Goal: Information Seeking & Learning: Learn about a topic

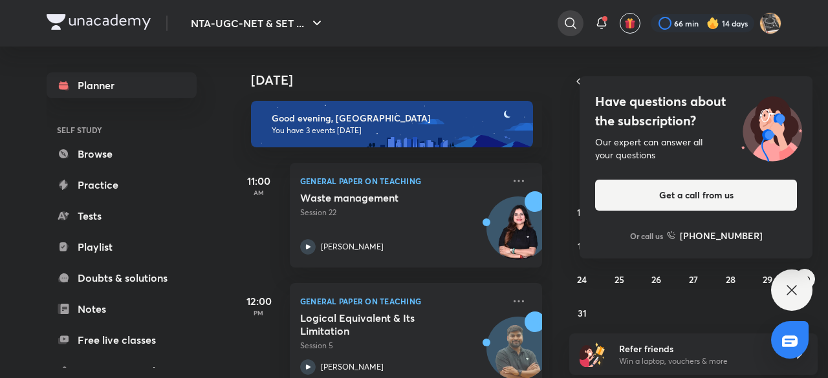
click at [567, 22] on icon at bounding box center [571, 24] width 16 height 16
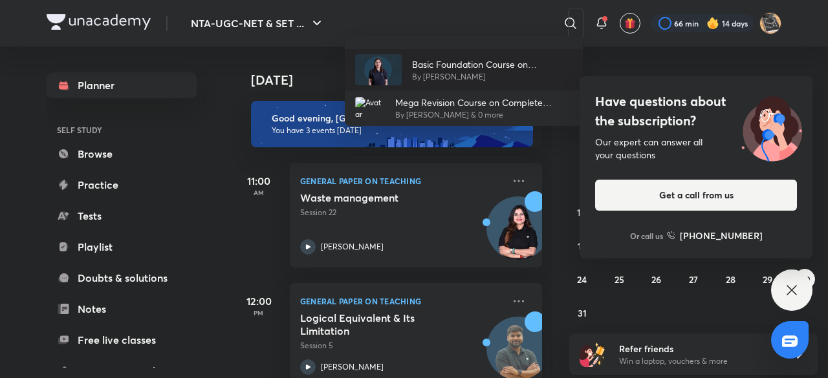
click at [433, 67] on p "Basic Foundation Course on Psychology - UGC NET [DATE]" at bounding box center [492, 65] width 160 height 14
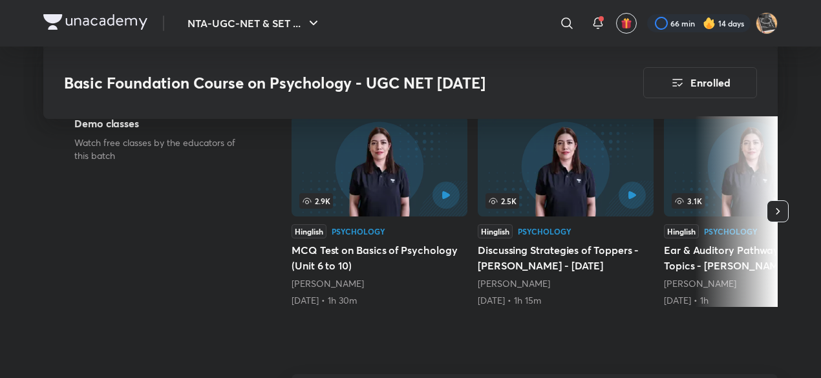
scroll to position [391, 0]
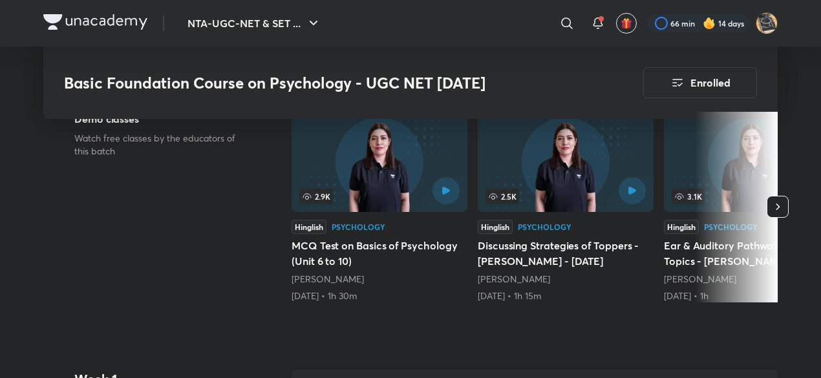
click at [779, 206] on icon "button" at bounding box center [778, 206] width 13 height 13
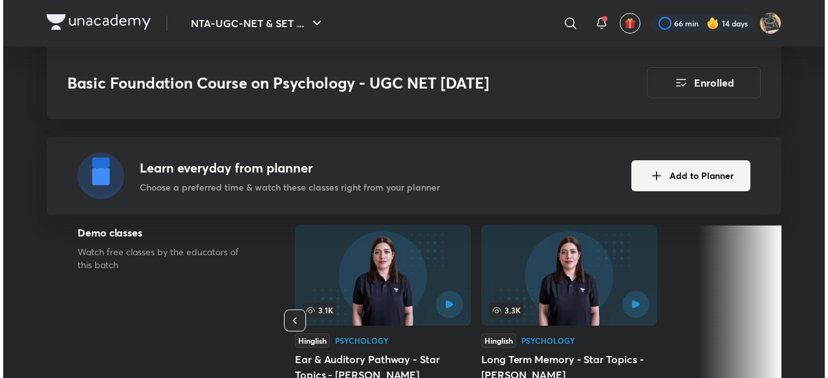
scroll to position [278, 0]
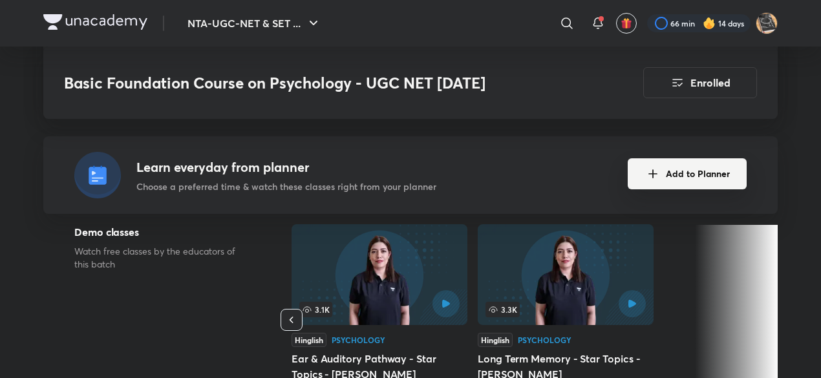
click at [678, 171] on button "Add to Planner" at bounding box center [687, 173] width 119 height 31
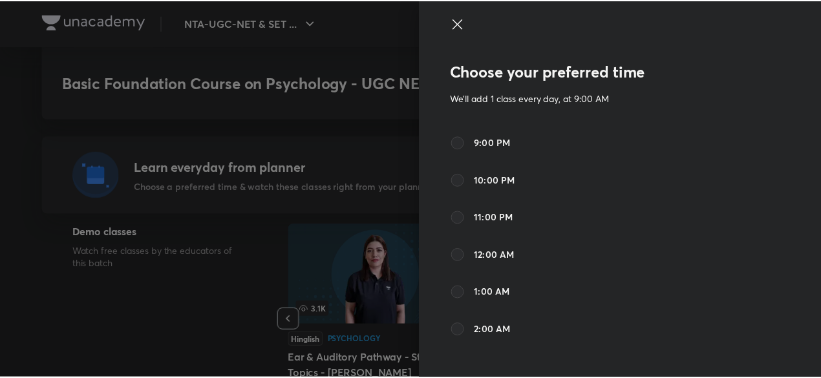
scroll to position [560, 0]
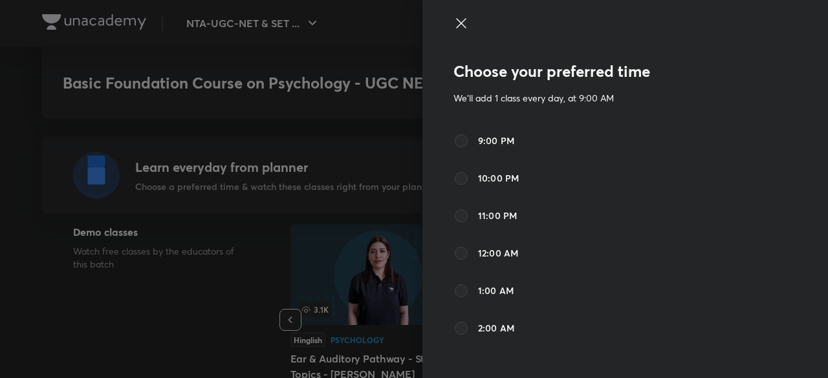
click at [269, 230] on div at bounding box center [414, 189] width 828 height 378
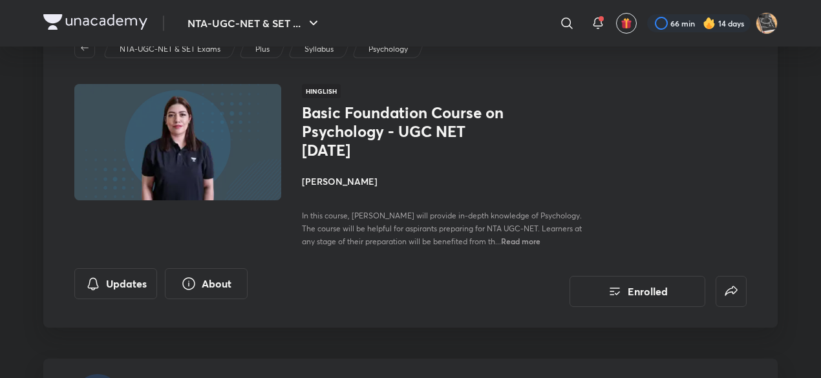
scroll to position [55, 0]
click at [734, 287] on icon "false" at bounding box center [732, 291] width 16 height 16
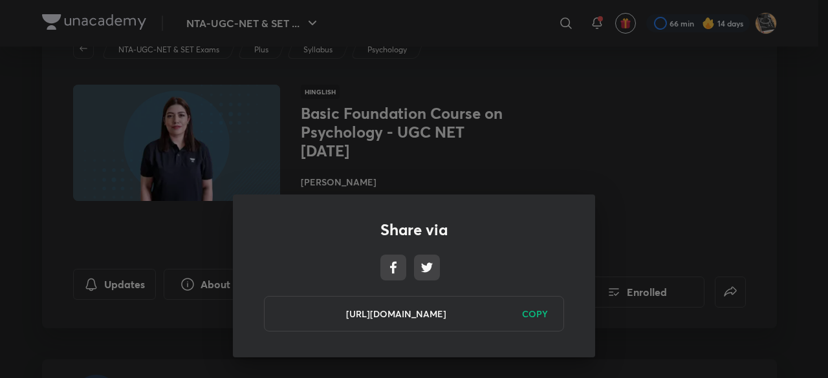
click at [511, 121] on div "Share via [URL][DOMAIN_NAME] COPY" at bounding box center [414, 189] width 828 height 378
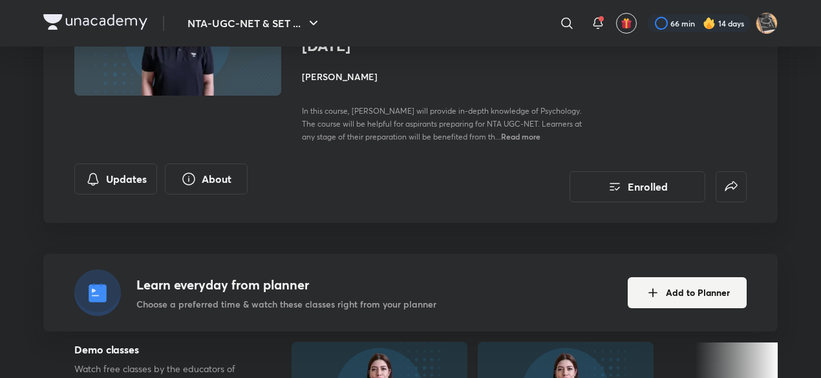
scroll to position [155, 0]
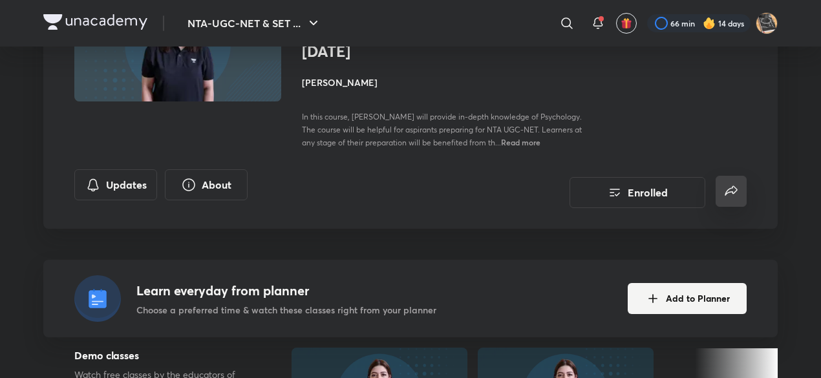
click at [735, 188] on icon "false" at bounding box center [732, 192] width 16 height 16
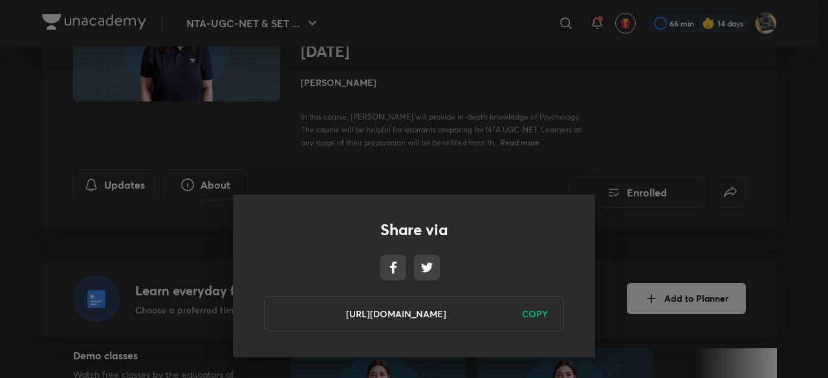
click at [655, 100] on div "Share via [URL][DOMAIN_NAME] COPY" at bounding box center [414, 189] width 828 height 378
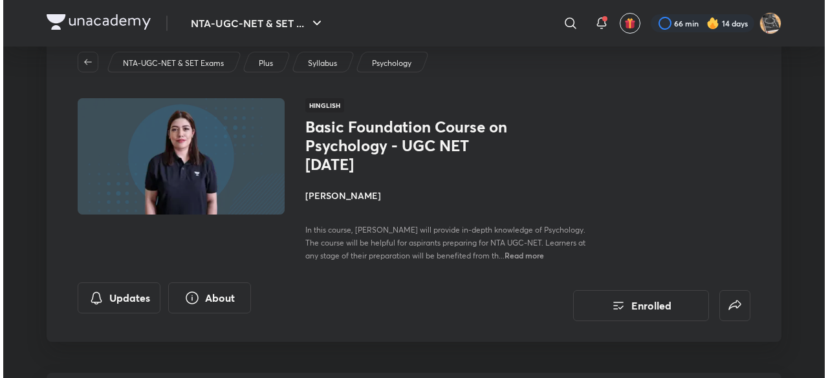
scroll to position [0, 0]
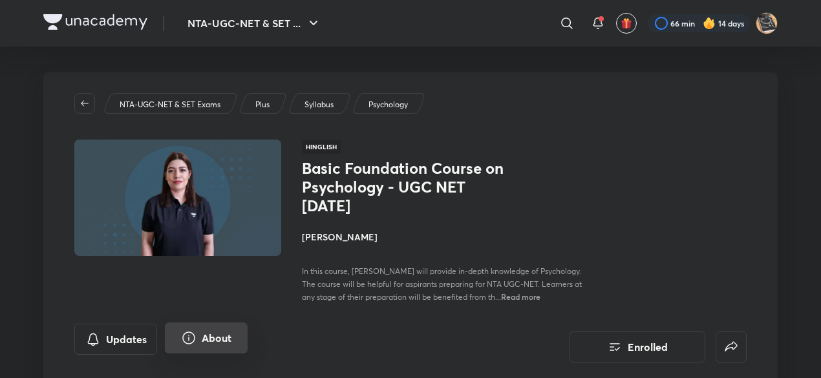
click at [207, 337] on button "About" at bounding box center [206, 338] width 83 height 31
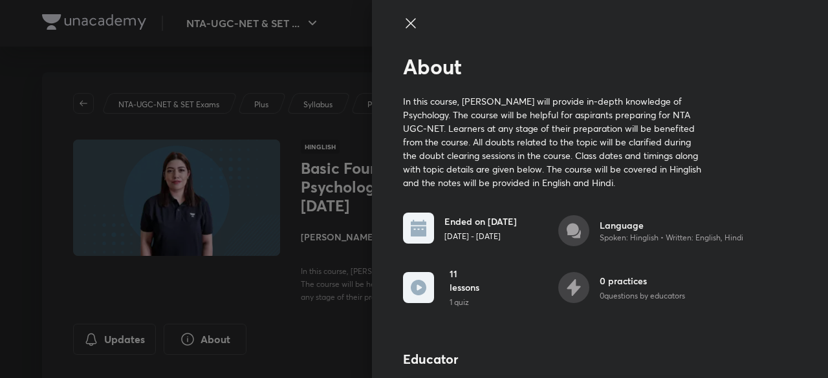
click at [411, 284] on icon at bounding box center [419, 288] width 16 height 16
click at [403, 23] on icon at bounding box center [411, 24] width 16 height 16
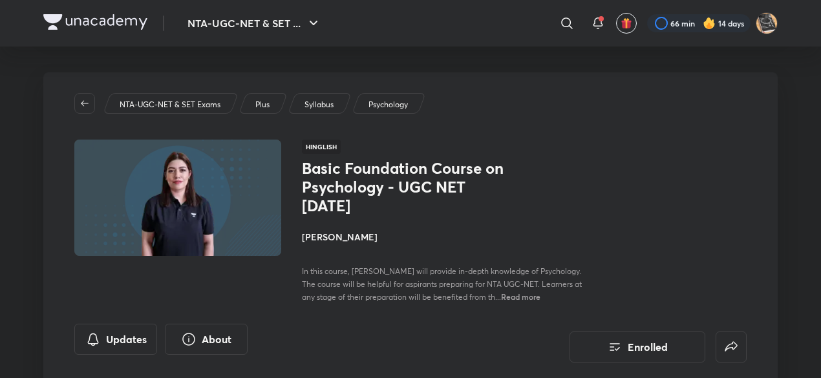
click at [215, 228] on img at bounding box center [177, 197] width 211 height 119
click at [649, 345] on button "Enrolled" at bounding box center [638, 345] width 136 height 31
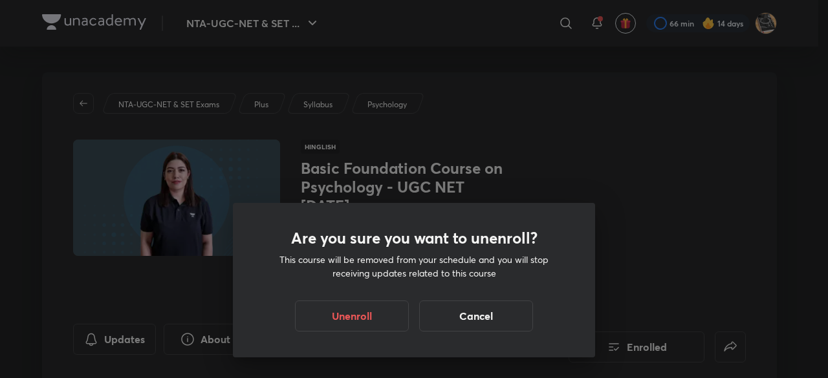
click at [596, 239] on div "Are you sure you want to unenroll? This course will be removed from your schedu…" at bounding box center [414, 189] width 828 height 378
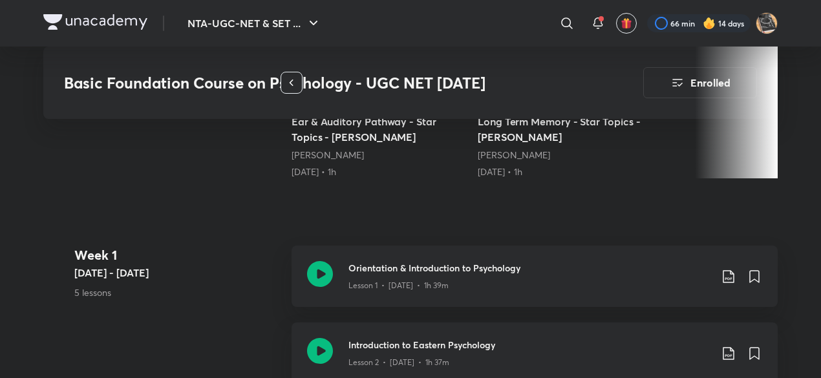
scroll to position [510, 0]
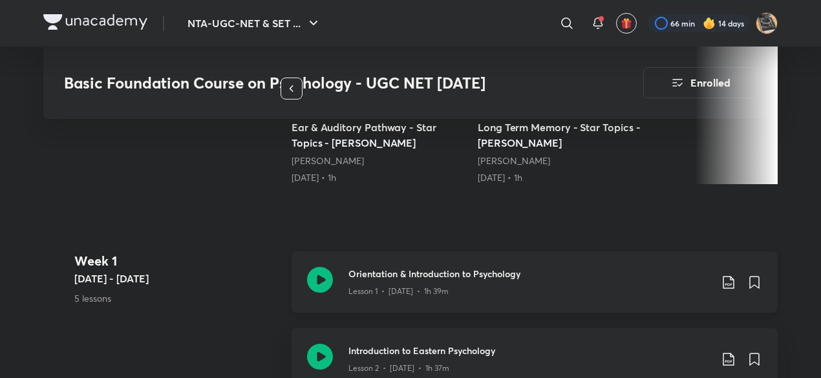
click at [508, 274] on h3 "Orientation & Introduction to Psychology" at bounding box center [530, 274] width 362 height 14
